Goal: Find specific page/section: Find specific page/section

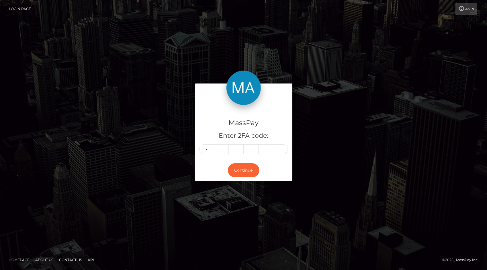
type input "9"
type input "6"
type input "0"
type input "4"
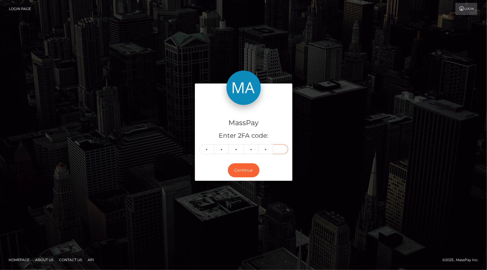
type input "5"
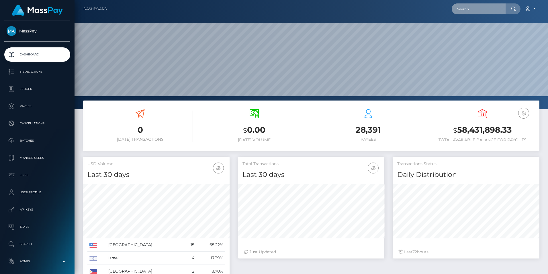
click at [480, 9] on input "text" at bounding box center [479, 8] width 54 height 11
type input "admin@nvisionu"
drag, startPoint x: 491, startPoint y: 9, endPoint x: 452, endPoint y: 9, distance: 39.6
click at [452, 9] on div "admin@nvisionu Loading... Loading... Account Edit Profile Logout" at bounding box center [326, 9] width 428 height 12
paste input "[EMAIL_ADDRESS][DOMAIN_NAME]"
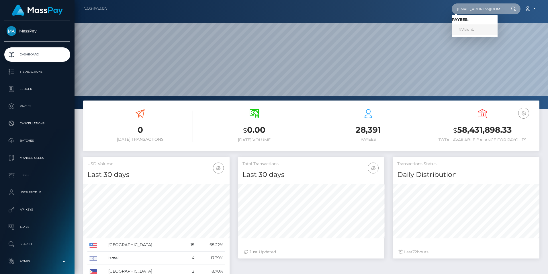
type input "[EMAIL_ADDRESS][DOMAIN_NAME]"
click at [463, 29] on link "NVisionU" at bounding box center [475, 29] width 46 height 11
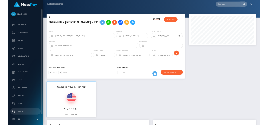
scroll to position [69, 146]
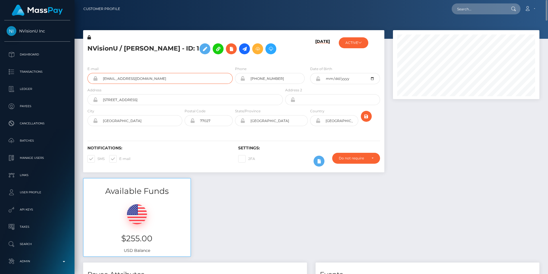
drag, startPoint x: 145, startPoint y: 95, endPoint x: 103, endPoint y: 95, distance: 41.9
click at [103, 84] on input "[EMAIL_ADDRESS][DOMAIN_NAME]" at bounding box center [165, 78] width 135 height 11
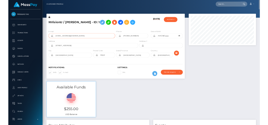
scroll to position [286715, 286637]
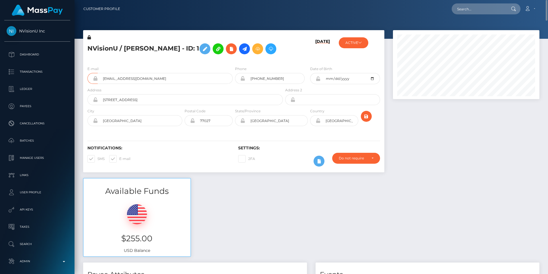
click at [244, 208] on div "Available Funds $255.00 USD Balance" at bounding box center [311, 220] width 465 height 84
drag, startPoint x: 198, startPoint y: 47, endPoint x: 125, endPoint y: 51, distance: 73.8
click at [125, 51] on h5 "NVisionU / Peter Lawrence Hirsch - ID: 1" at bounding box center [183, 48] width 192 height 17
drag, startPoint x: 125, startPoint y: 51, endPoint x: 153, endPoint y: 67, distance: 32.9
click at [153, 57] on h5 "NVisionU / Peter Lawrence Hirsch - ID: 1" at bounding box center [183, 48] width 192 height 17
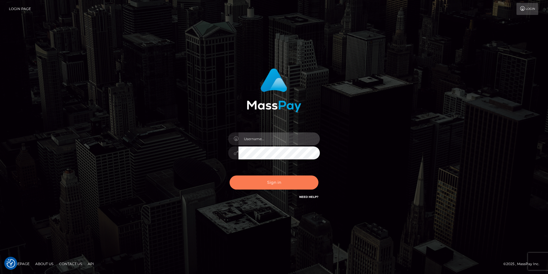
type input "tinan"
click at [283, 178] on button "Sign in" at bounding box center [274, 182] width 89 height 14
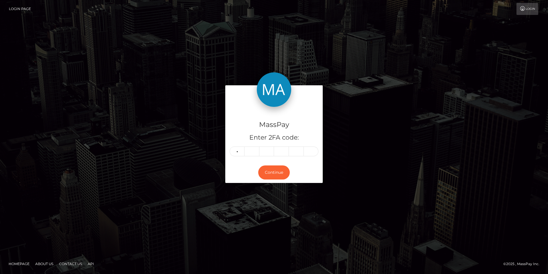
type input "1"
type input "8"
type input "9"
type input "7"
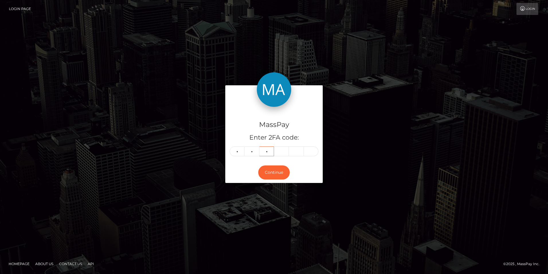
type input "3"
type input "0"
type input "7"
type input "6"
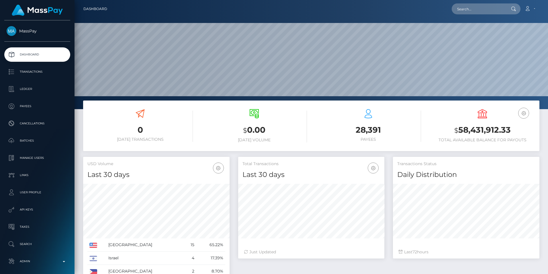
scroll to position [102, 146]
click at [461, 7] on input "text" at bounding box center [479, 8] width 54 height 11
paste input "admin@nvisionu.com"
type input "[EMAIL_ADDRESS][DOMAIN_NAME]"
click at [476, 28] on link "NVisionU" at bounding box center [475, 29] width 46 height 11
